Goal: Navigation & Orientation: Locate item on page

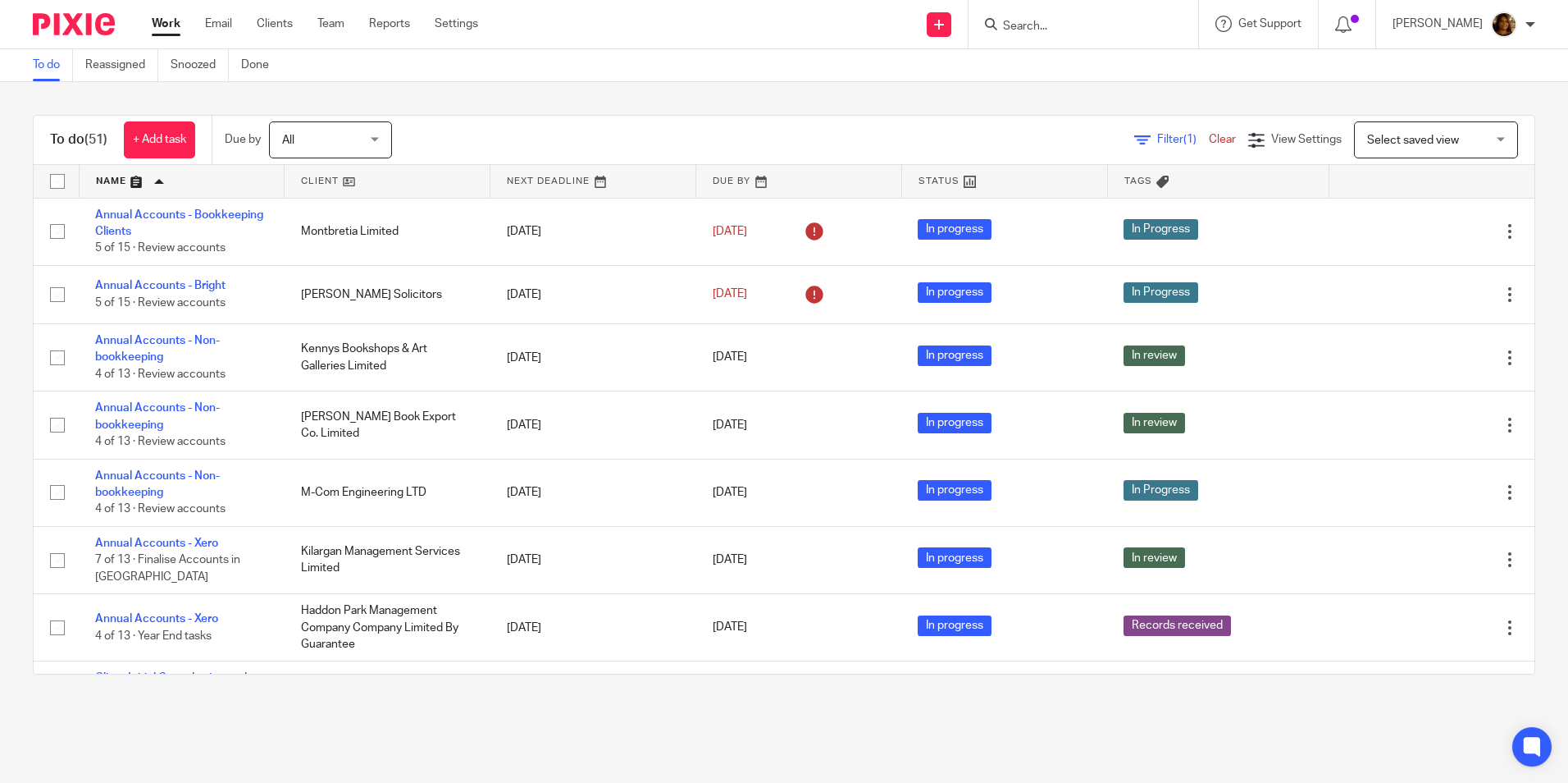
click at [104, 176] on link at bounding box center [182, 181] width 205 height 33
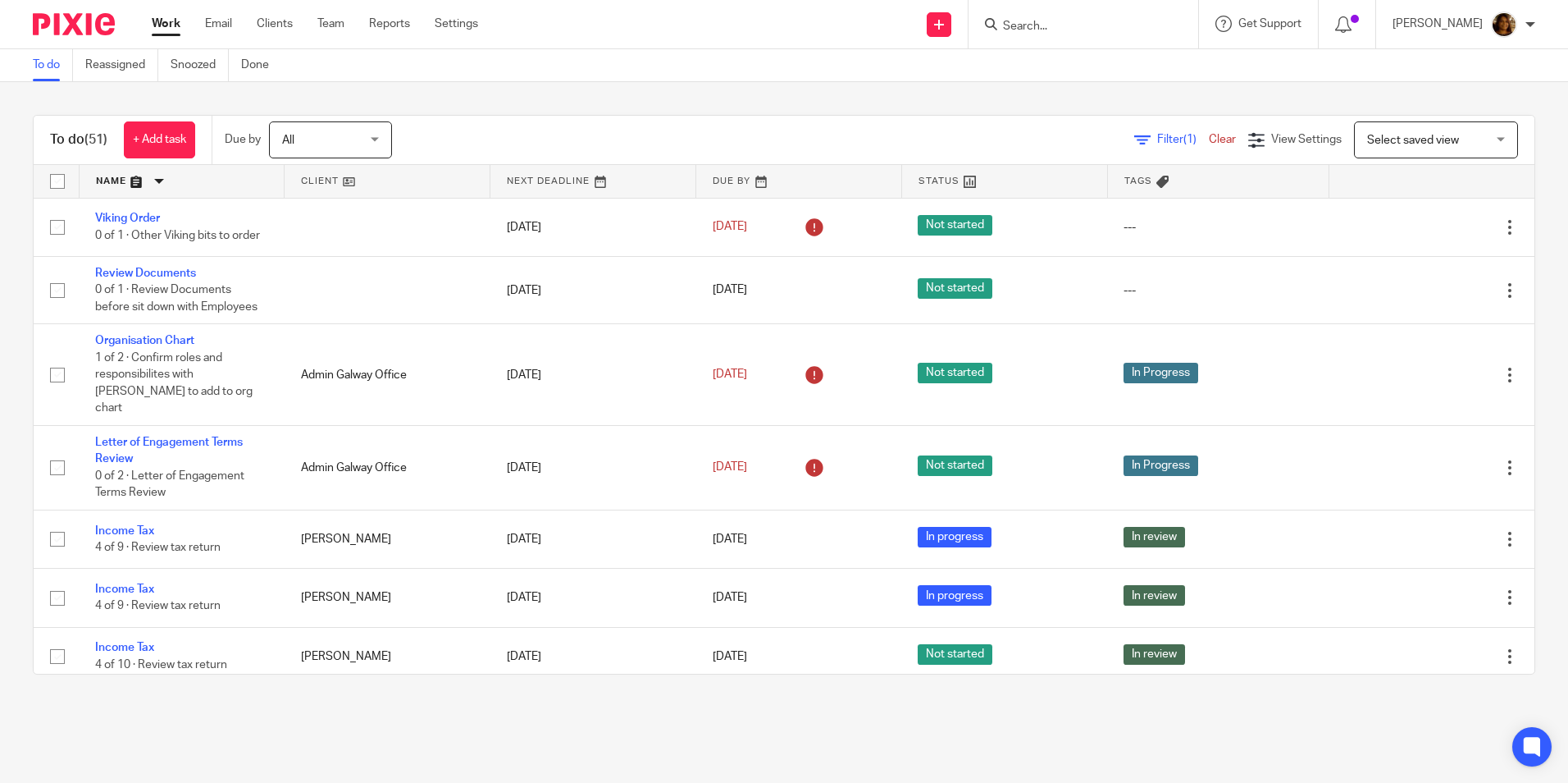
click at [104, 176] on link at bounding box center [182, 181] width 205 height 33
